Goal: Task Accomplishment & Management: Use online tool/utility

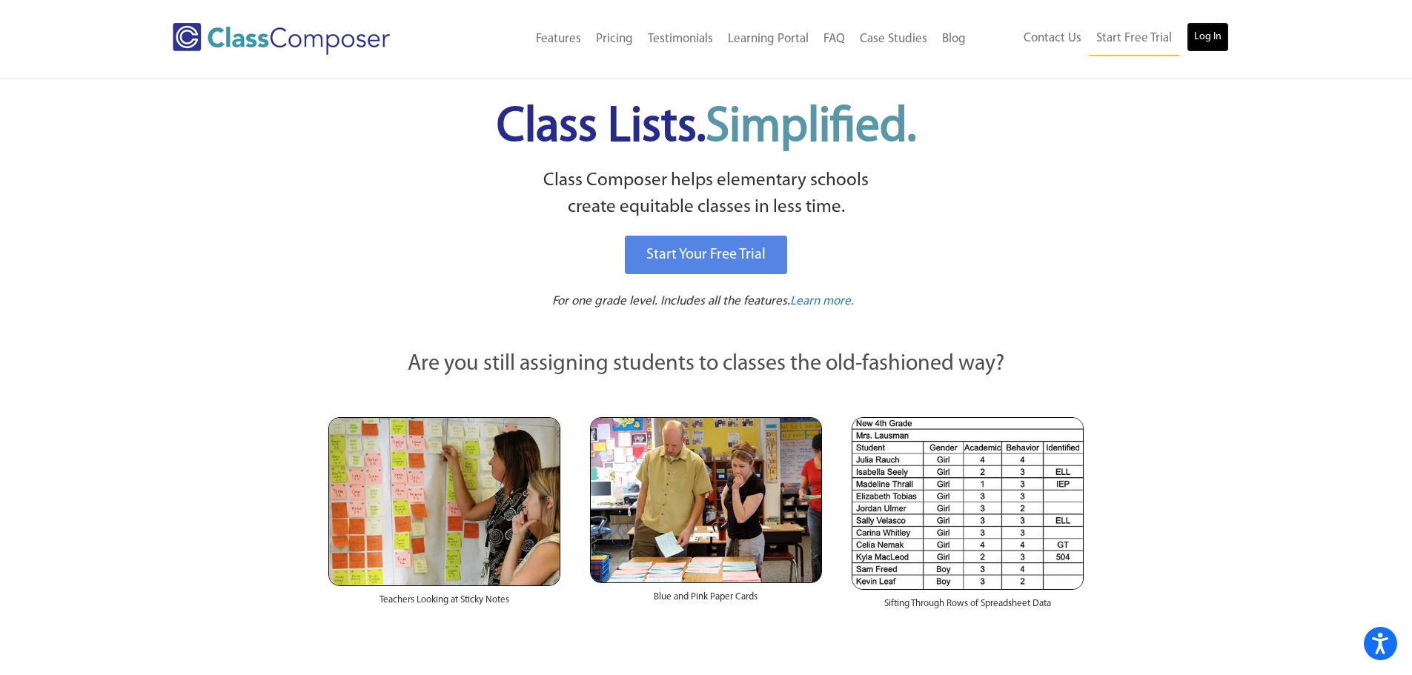
click at [1212, 45] on link "Log In" at bounding box center [1208, 37] width 42 height 30
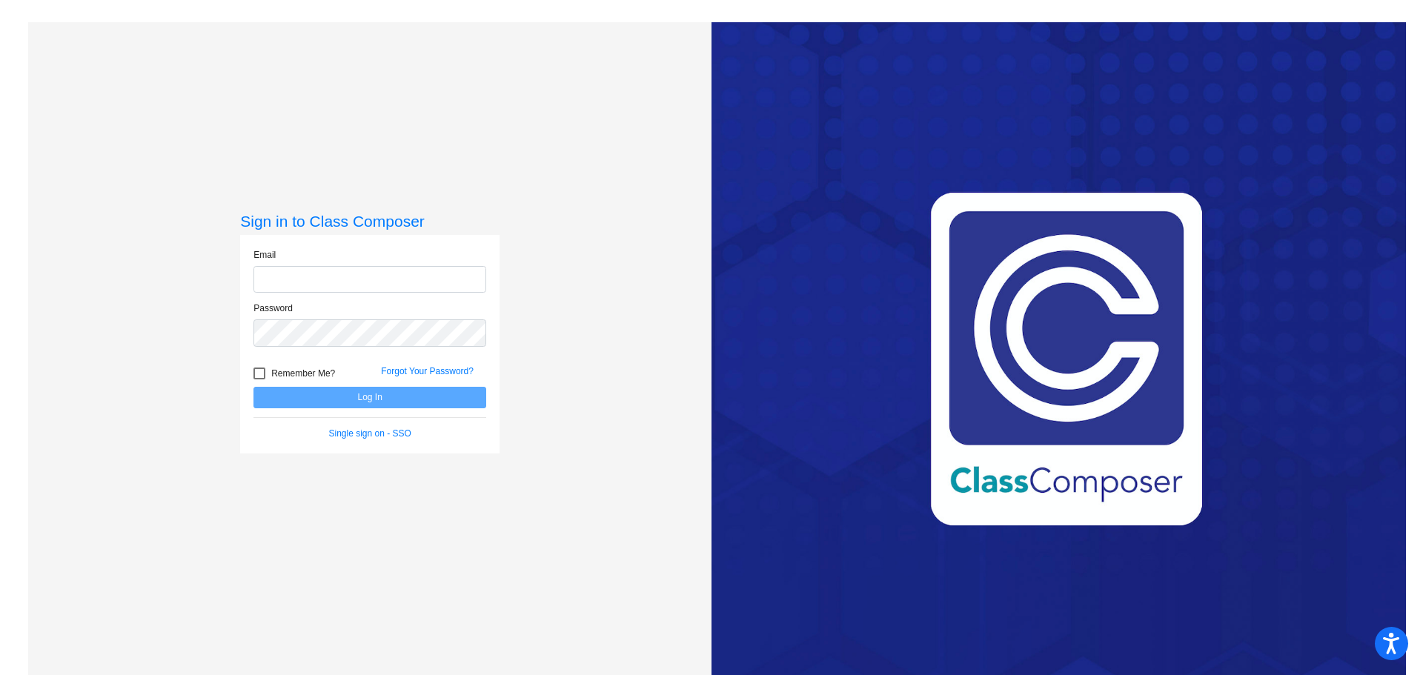
type input "[PERSON_NAME][EMAIL_ADDRESS][PERSON_NAME][DOMAIN_NAME]"
click at [404, 392] on button "Log In" at bounding box center [370, 397] width 233 height 21
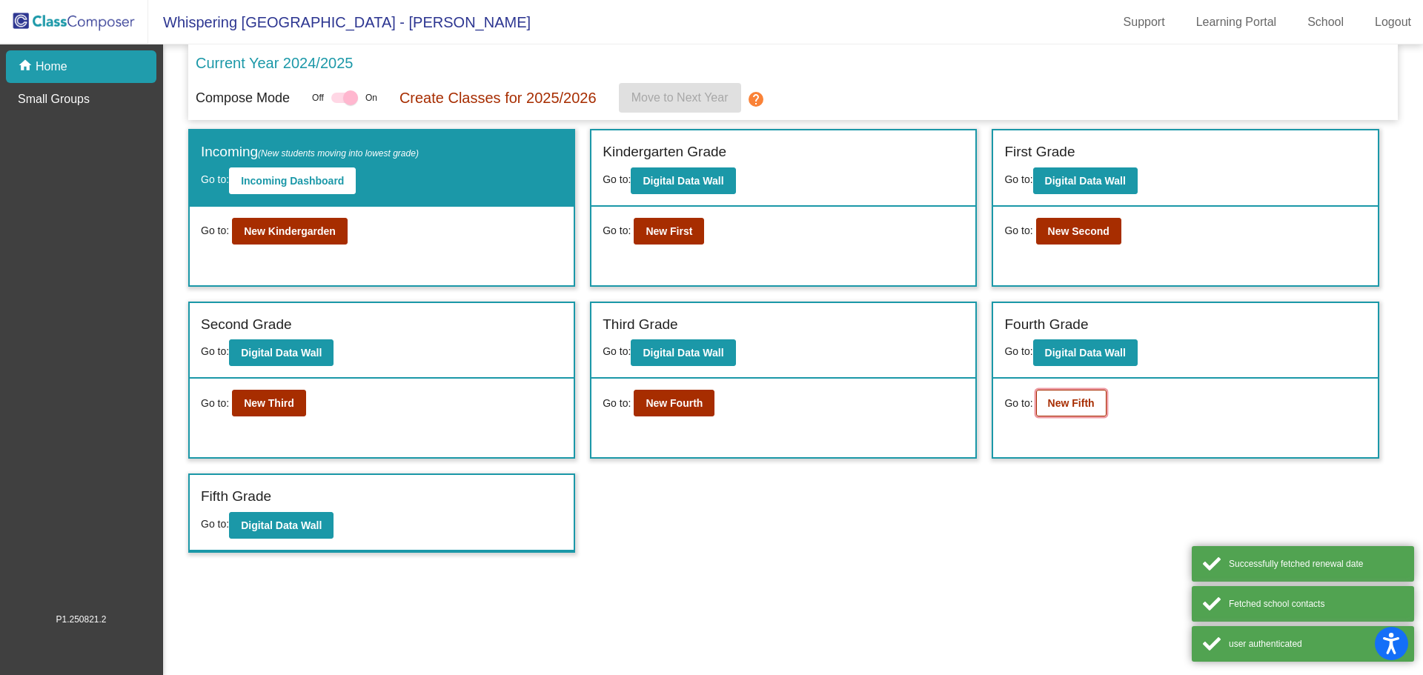
click at [1082, 403] on b "New Fifth" at bounding box center [1071, 403] width 47 height 12
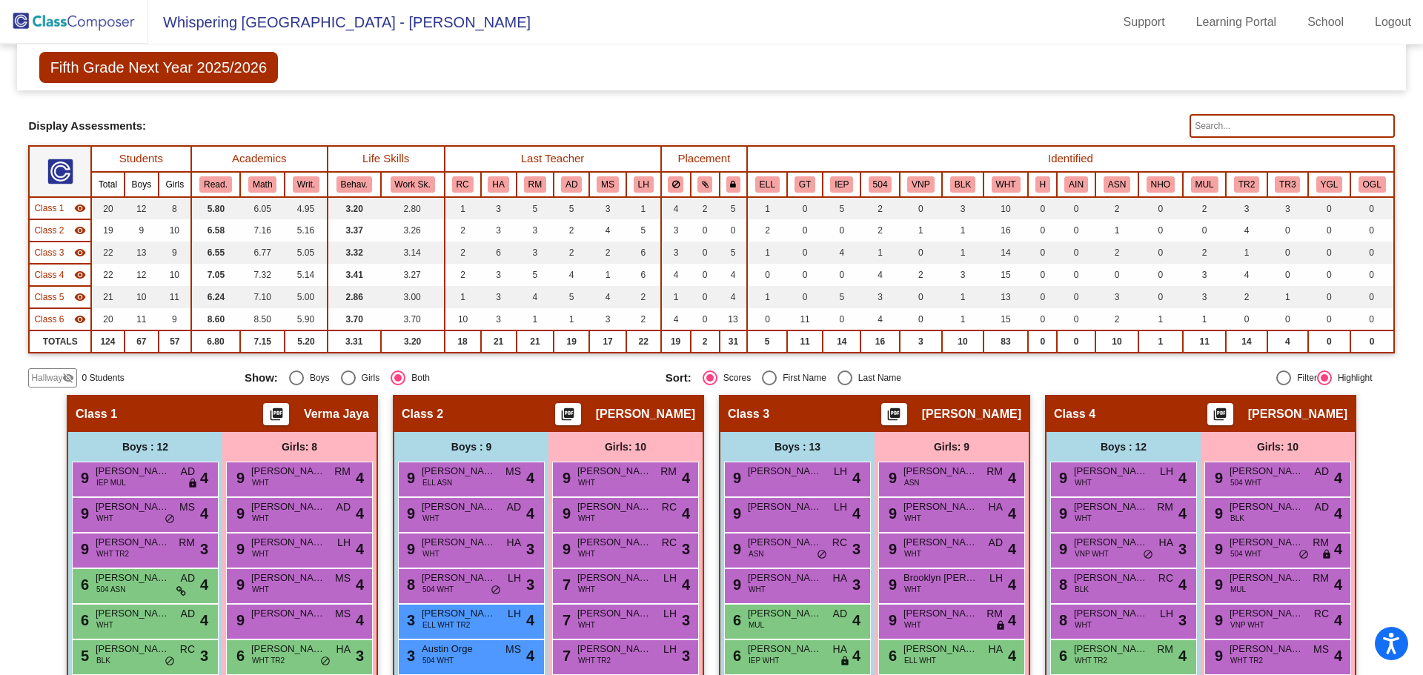
click at [1212, 123] on input "text" at bounding box center [1292, 126] width 205 height 24
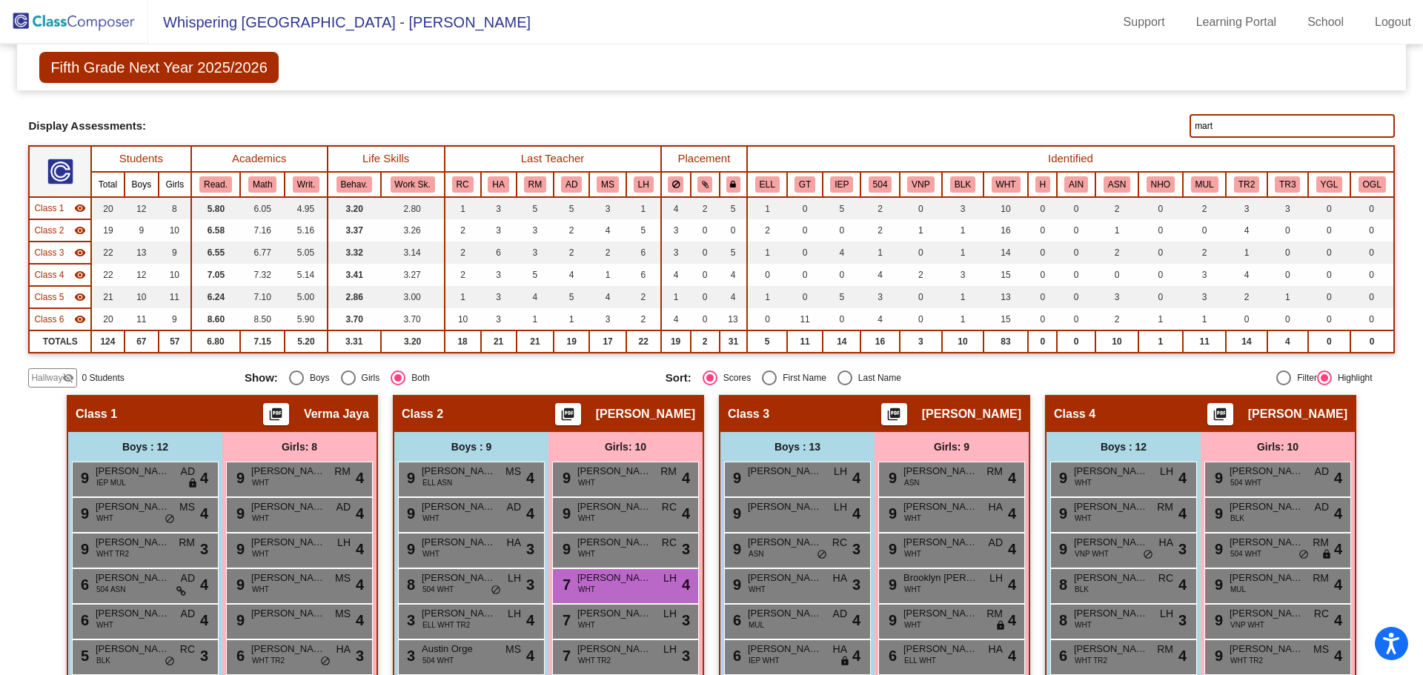
type input "[PERSON_NAME]"
